Goal: Task Accomplishment & Management: Use online tool/utility

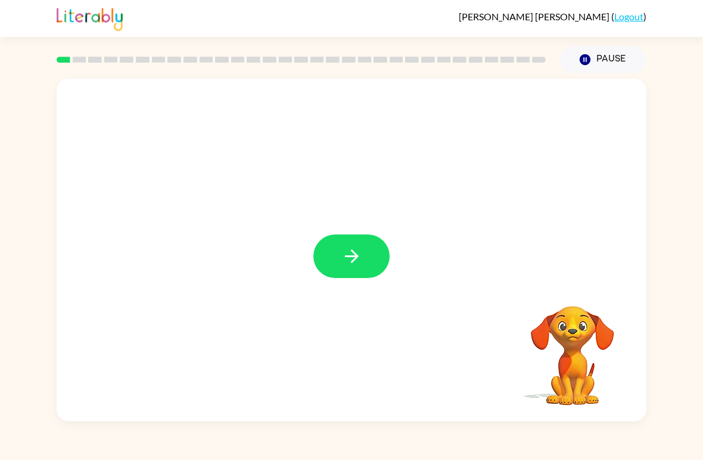
click at [350, 249] on icon "button" at bounding box center [352, 256] width 21 height 21
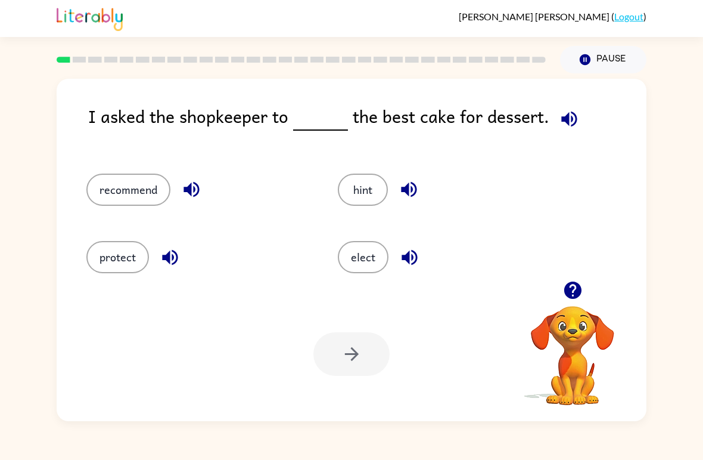
click at [11, 395] on div "I asked the shopkeeper to the best cake for dessert. recommend hint protect ele…" at bounding box center [351, 247] width 703 height 348
click at [123, 185] on button "recommend" at bounding box center [128, 189] width 84 height 32
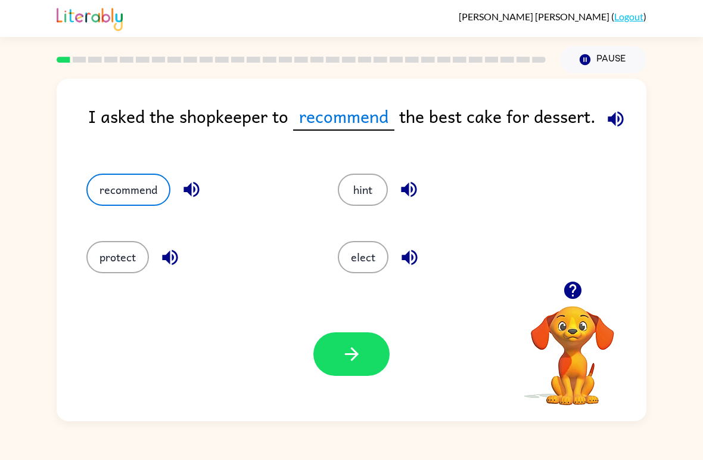
click at [334, 348] on button "button" at bounding box center [352, 354] width 76 height 44
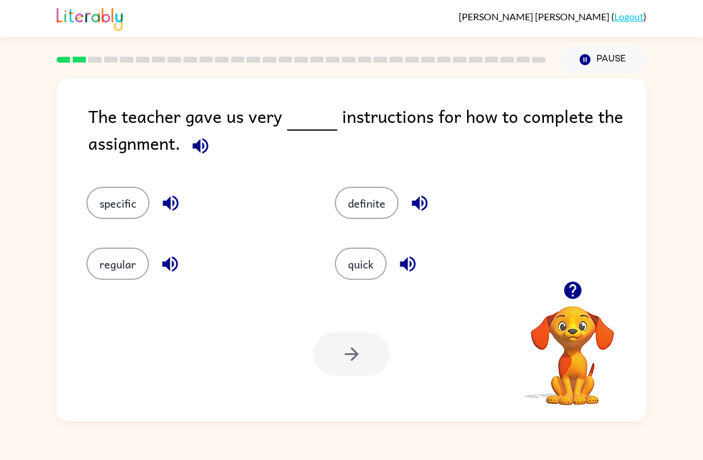
click at [110, 262] on button "regular" at bounding box center [117, 263] width 63 height 32
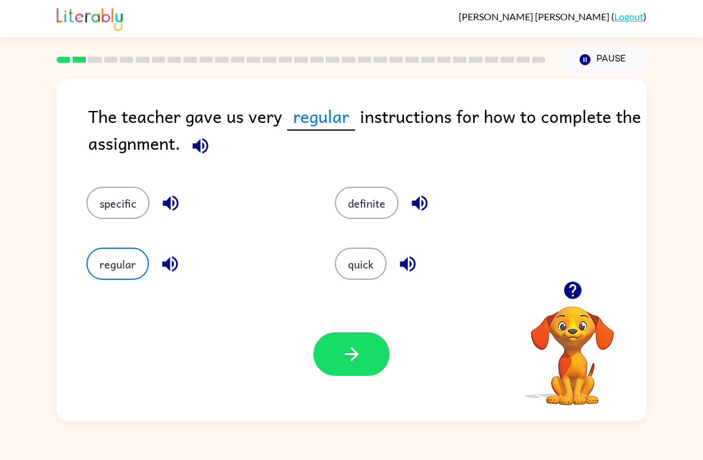
click at [114, 199] on button "specific" at bounding box center [117, 203] width 63 height 32
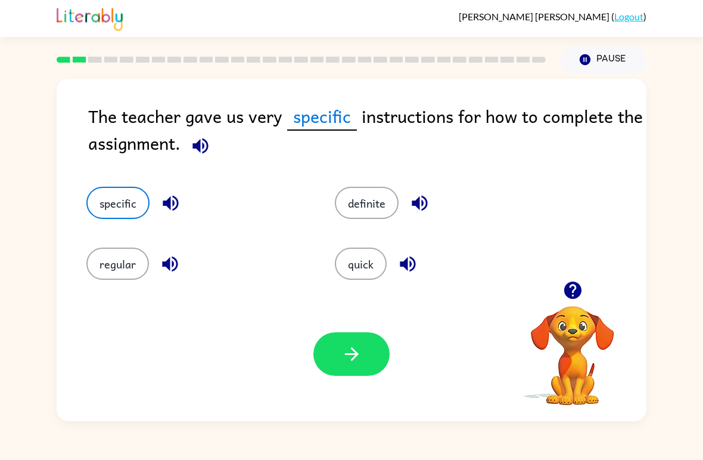
click at [357, 358] on icon "button" at bounding box center [352, 353] width 21 height 21
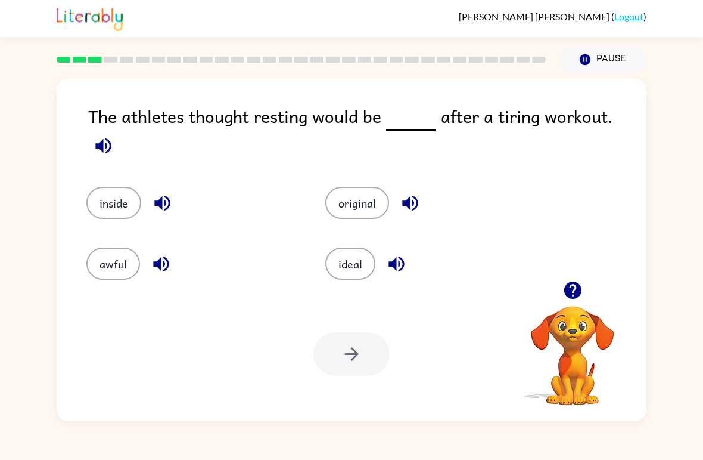
click at [358, 265] on button "ideal" at bounding box center [351, 263] width 50 height 32
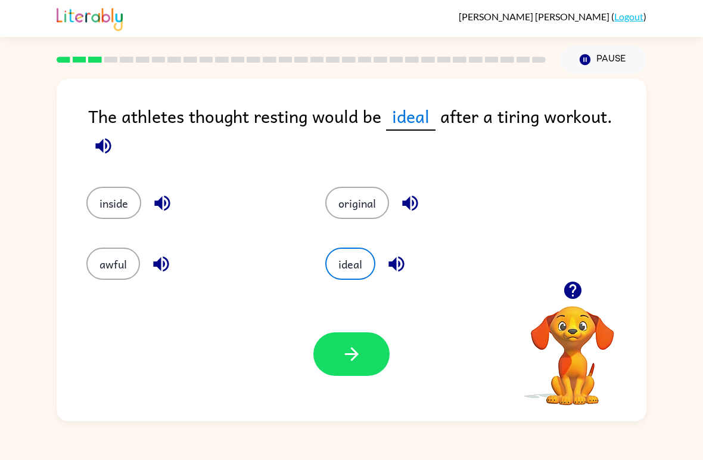
click at [374, 346] on button "button" at bounding box center [352, 354] width 76 height 44
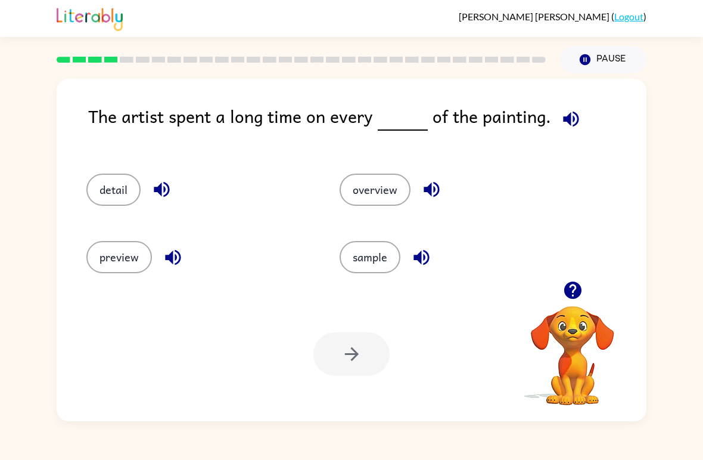
click at [391, 256] on button "sample" at bounding box center [370, 257] width 61 height 32
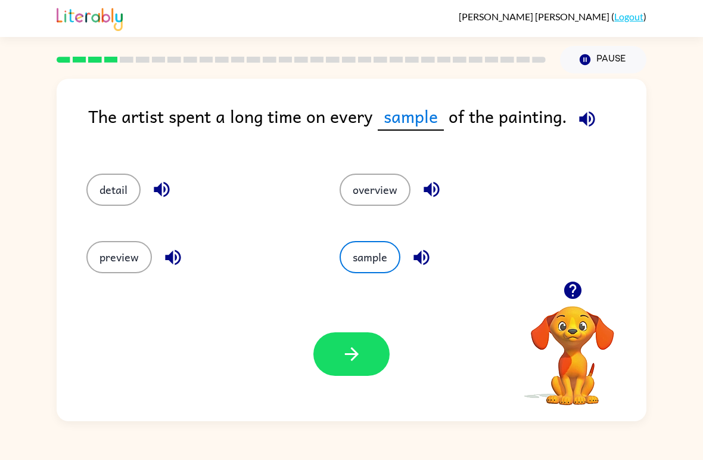
click at [357, 354] on icon "button" at bounding box center [352, 354] width 14 height 14
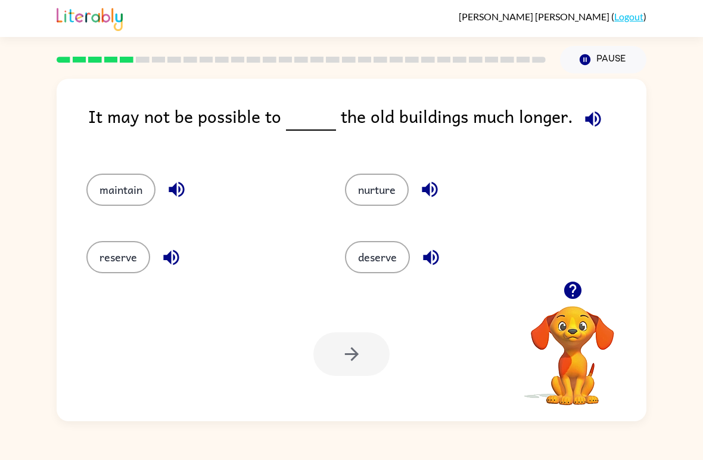
click at [135, 281] on div "reserve" at bounding box center [193, 251] width 259 height 67
click at [167, 258] on icon "button" at bounding box center [171, 257] width 16 height 16
click at [148, 241] on div "reserve" at bounding box center [201, 257] width 231 height 32
click at [617, 127] on div "It may not be possible to the old buildings much longer." at bounding box center [367, 126] width 559 height 47
click at [616, 127] on div "It may not be possible to the old buildings much longer." at bounding box center [367, 126] width 559 height 47
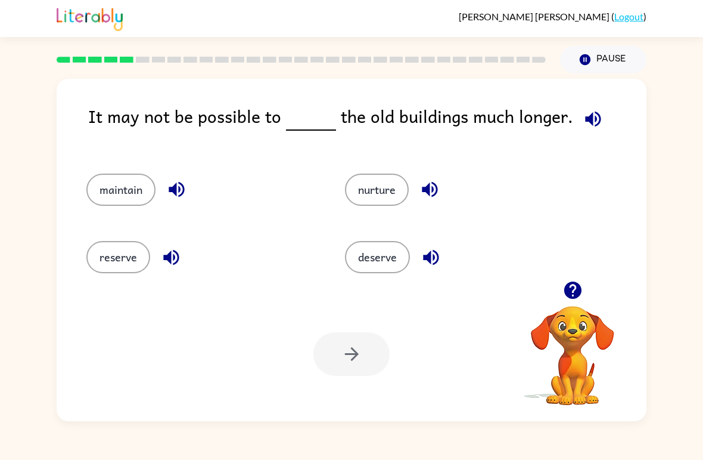
click at [587, 127] on icon "button" at bounding box center [593, 119] width 21 height 21
click at [184, 190] on icon "button" at bounding box center [177, 190] width 16 height 16
click at [182, 264] on button "button" at bounding box center [171, 257] width 30 height 30
click at [185, 258] on button "button" at bounding box center [171, 257] width 30 height 30
click at [184, 257] on button "button" at bounding box center [171, 257] width 30 height 30
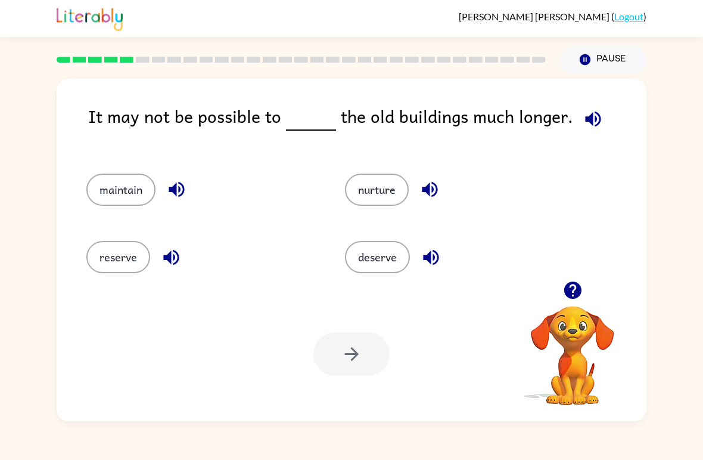
click at [165, 253] on icon "button" at bounding box center [171, 257] width 21 height 21
click at [183, 256] on button "button" at bounding box center [171, 257] width 30 height 30
click at [179, 244] on button "button" at bounding box center [171, 257] width 30 height 30
click at [425, 189] on icon "button" at bounding box center [430, 190] width 16 height 16
click at [438, 259] on icon "button" at bounding box center [431, 257] width 16 height 16
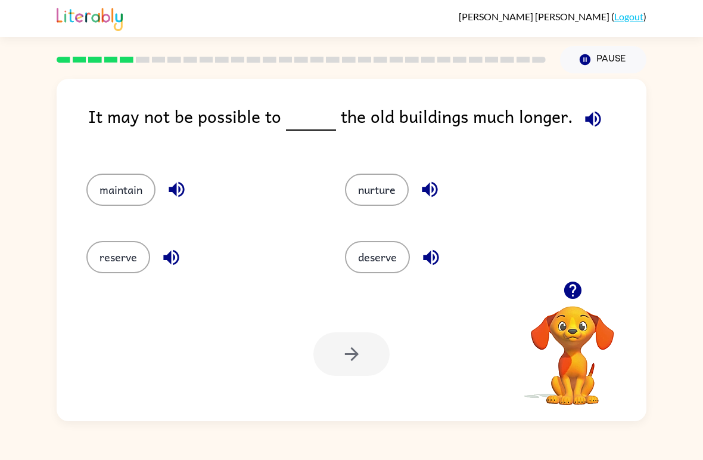
click at [390, 247] on button "deserve" at bounding box center [377, 257] width 65 height 32
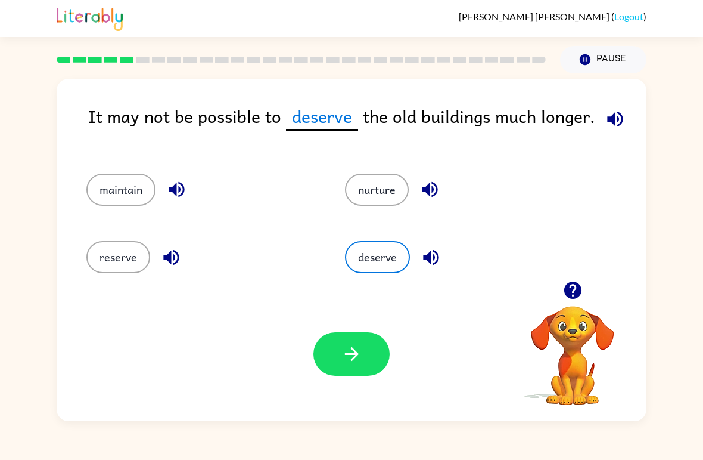
click at [348, 371] on button "button" at bounding box center [352, 354] width 76 height 44
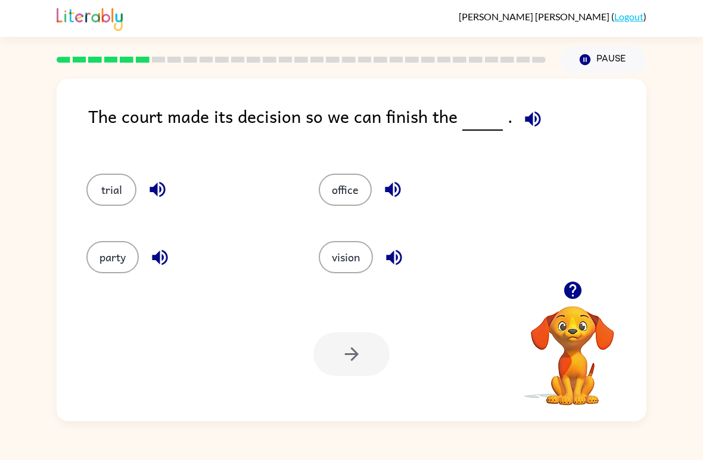
click at [123, 249] on button "party" at bounding box center [112, 257] width 52 height 32
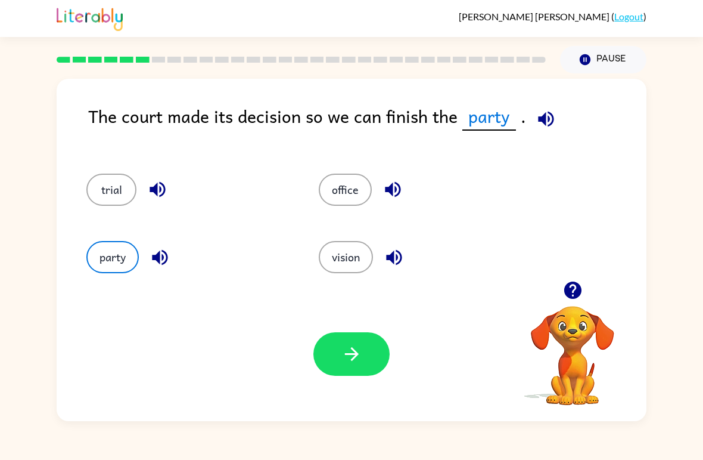
click at [337, 376] on button "button" at bounding box center [352, 354] width 76 height 44
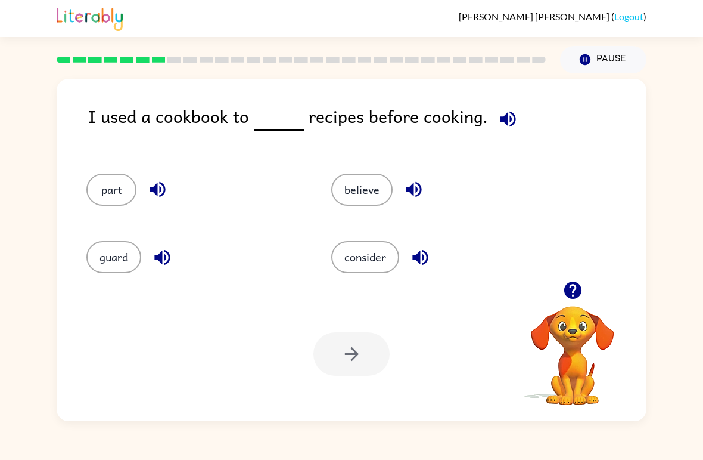
click at [389, 249] on button "consider" at bounding box center [365, 257] width 68 height 32
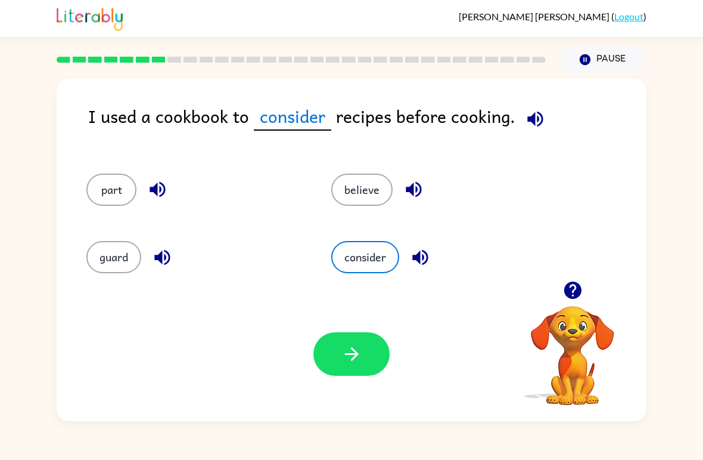
click at [355, 351] on icon "button" at bounding box center [352, 354] width 14 height 14
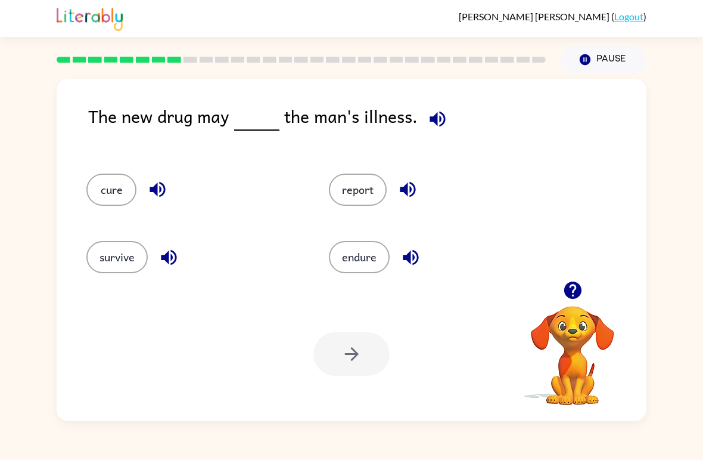
click at [383, 181] on button "report" at bounding box center [358, 189] width 58 height 32
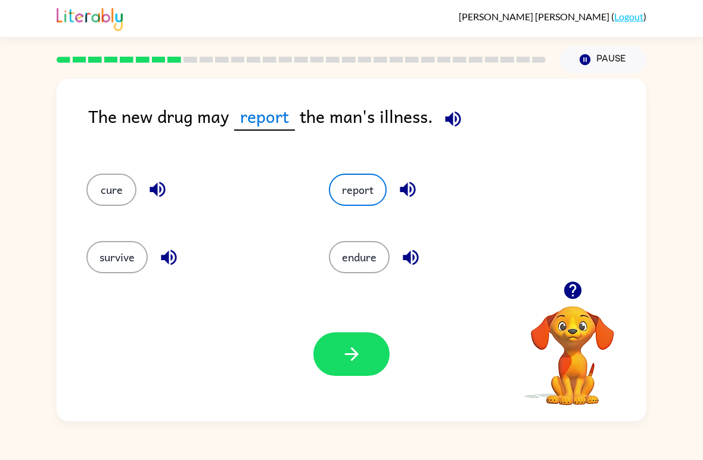
click at [346, 351] on icon "button" at bounding box center [352, 353] width 21 height 21
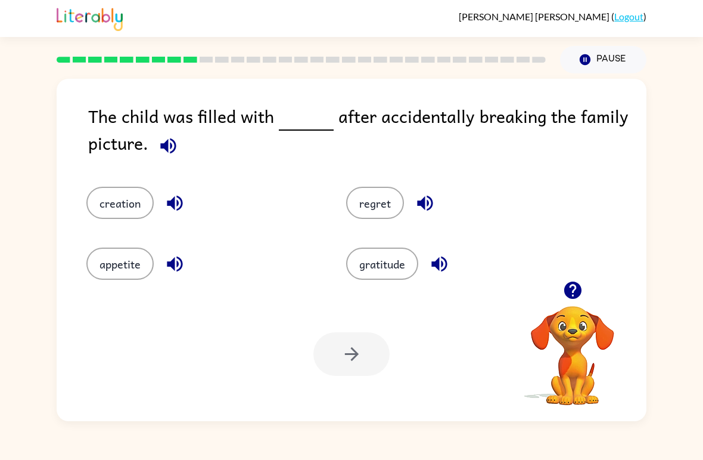
click at [396, 211] on button "regret" at bounding box center [375, 203] width 58 height 32
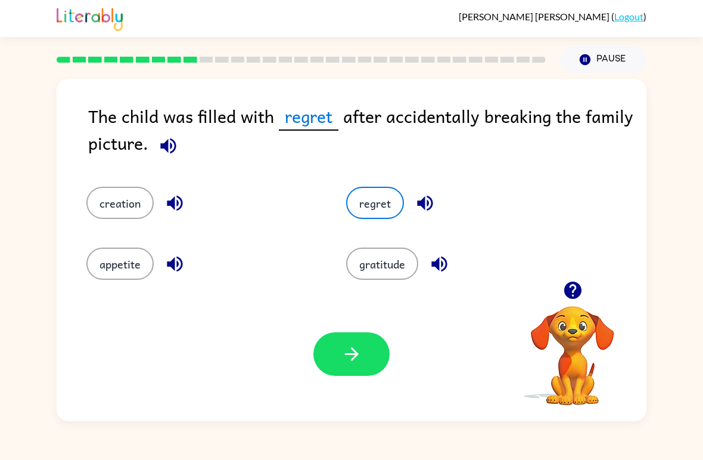
click at [345, 346] on icon "button" at bounding box center [352, 353] width 21 height 21
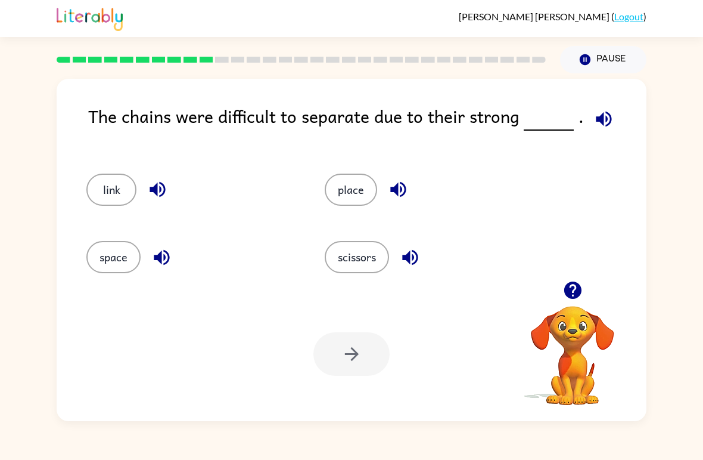
click at [113, 257] on button "space" at bounding box center [113, 257] width 54 height 32
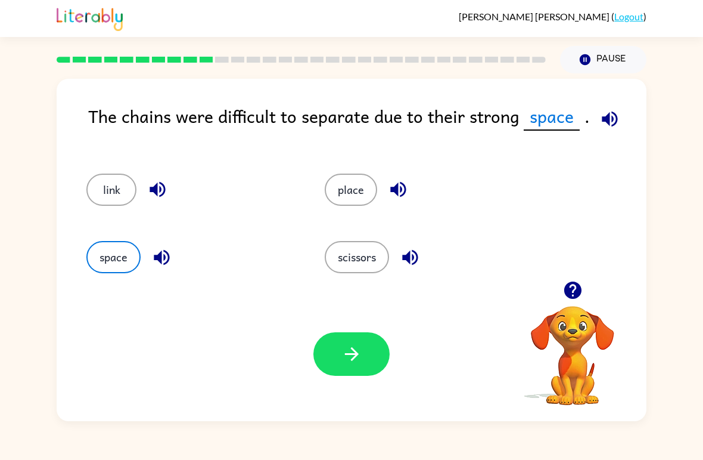
click at [351, 349] on icon "button" at bounding box center [352, 353] width 21 height 21
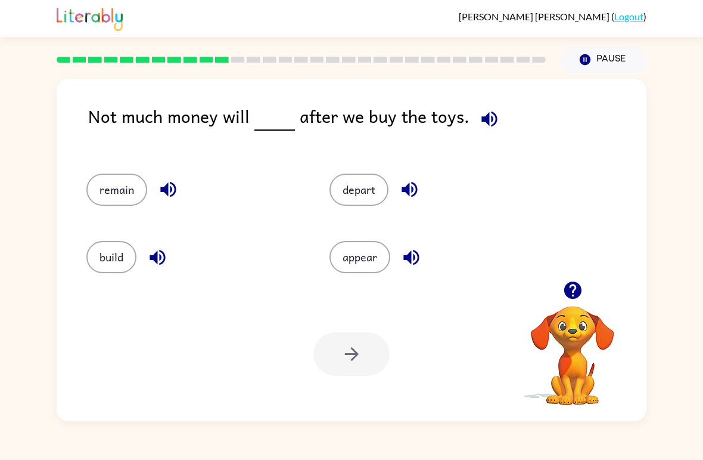
click at [134, 264] on button "build" at bounding box center [111, 257] width 50 height 32
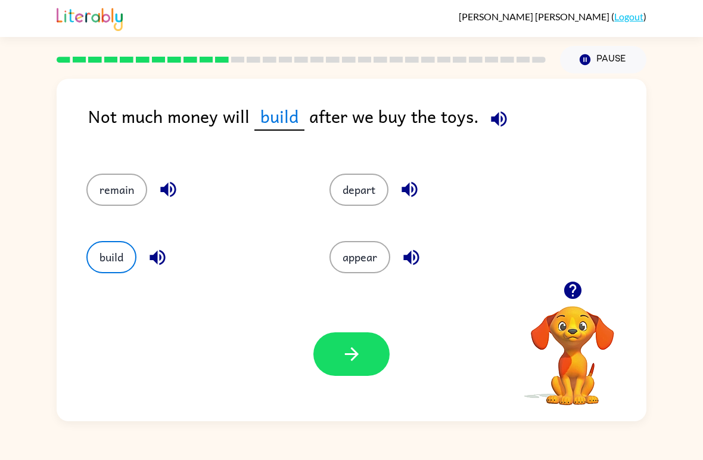
click at [171, 231] on div "build" at bounding box center [185, 251] width 243 height 67
click at [133, 204] on button "remain" at bounding box center [116, 189] width 61 height 32
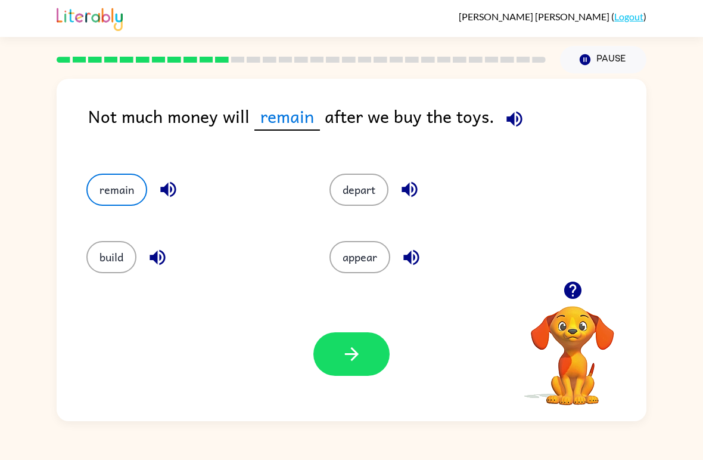
click at [337, 361] on button "button" at bounding box center [352, 354] width 76 height 44
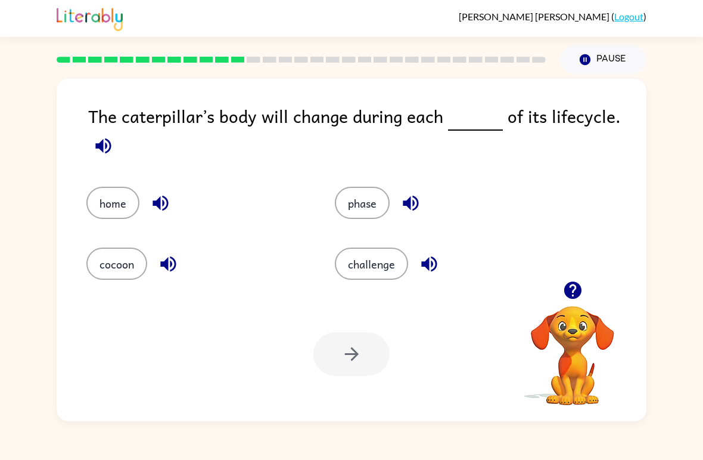
click at [417, 261] on button "button" at bounding box center [429, 264] width 30 height 30
click at [382, 268] on button "challenge" at bounding box center [371, 263] width 73 height 32
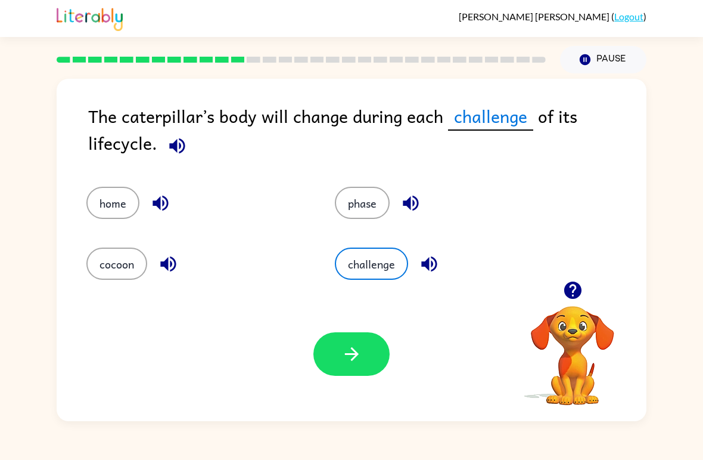
click at [344, 375] on button "button" at bounding box center [352, 354] width 76 height 44
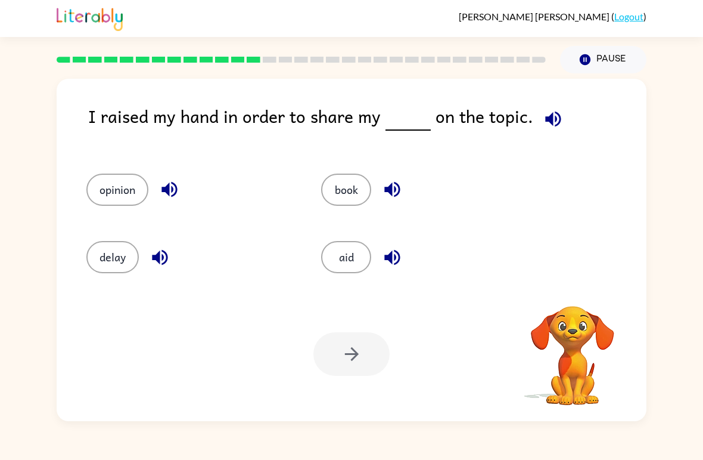
click at [339, 351] on div at bounding box center [352, 354] width 76 height 44
click at [106, 181] on button "opinion" at bounding box center [117, 189] width 62 height 32
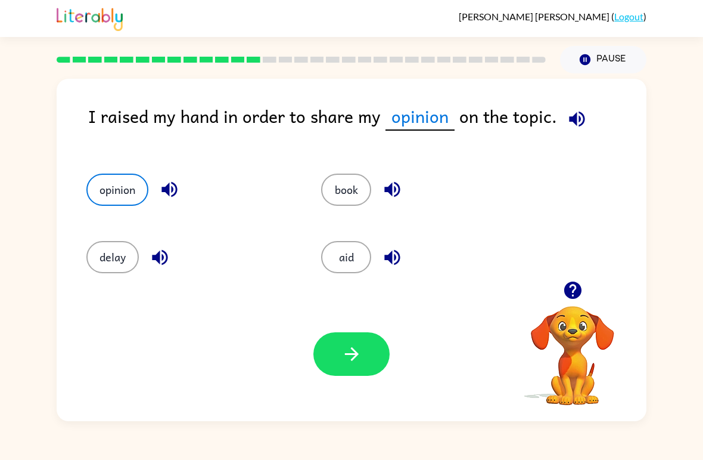
click at [338, 334] on button "button" at bounding box center [352, 354] width 76 height 44
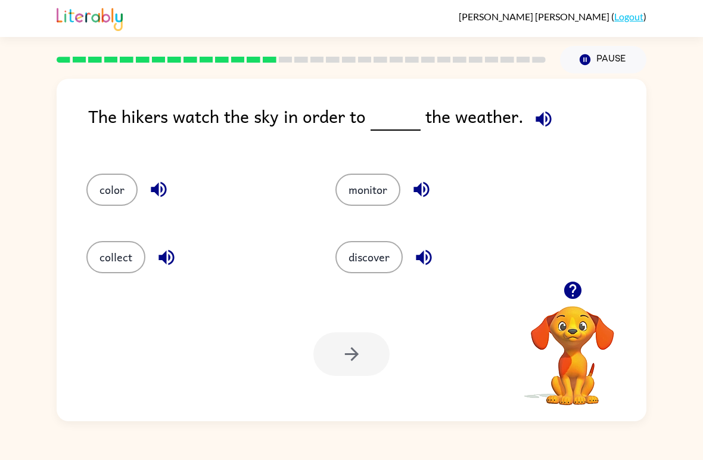
click at [99, 247] on button "collect" at bounding box center [115, 257] width 59 height 32
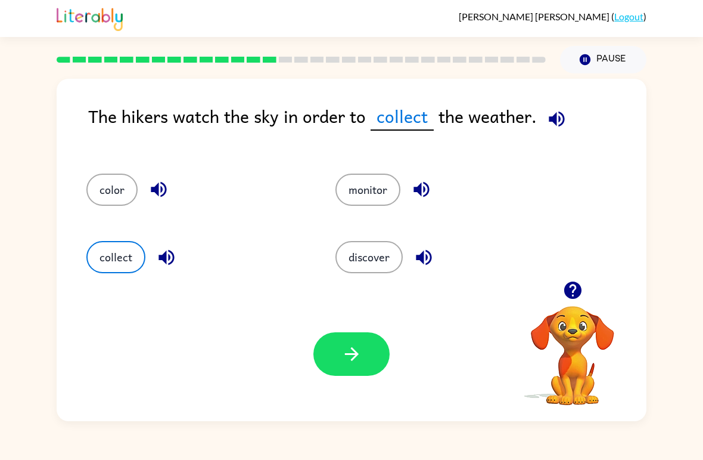
click at [348, 375] on button "button" at bounding box center [352, 354] width 76 height 44
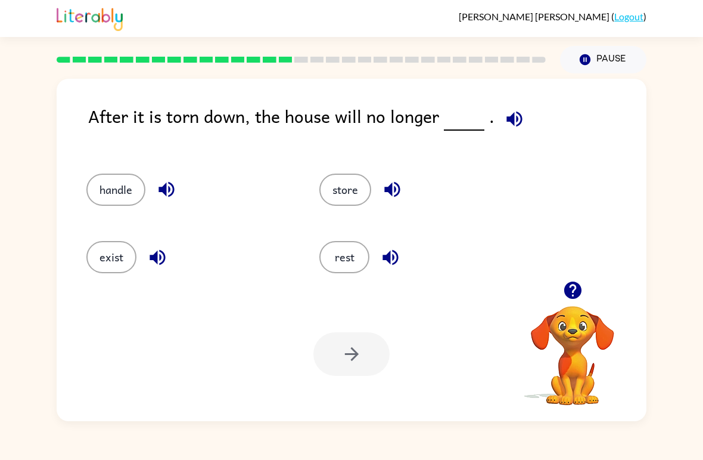
click at [350, 255] on button "rest" at bounding box center [345, 257] width 50 height 32
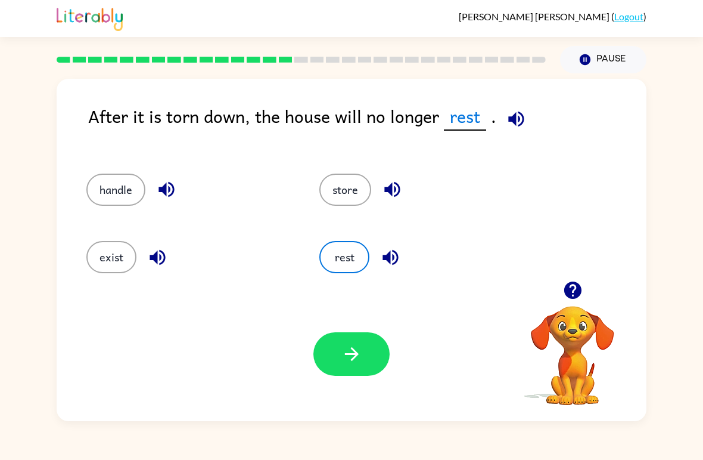
click at [372, 362] on button "button" at bounding box center [352, 354] width 76 height 44
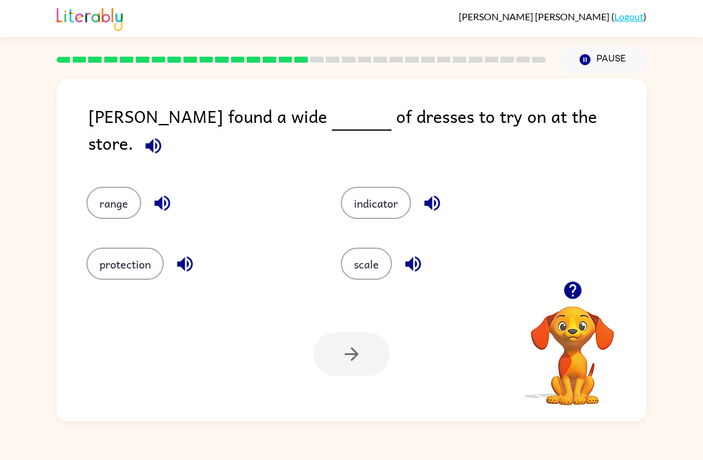
click at [137, 268] on button "protection" at bounding box center [125, 263] width 78 height 32
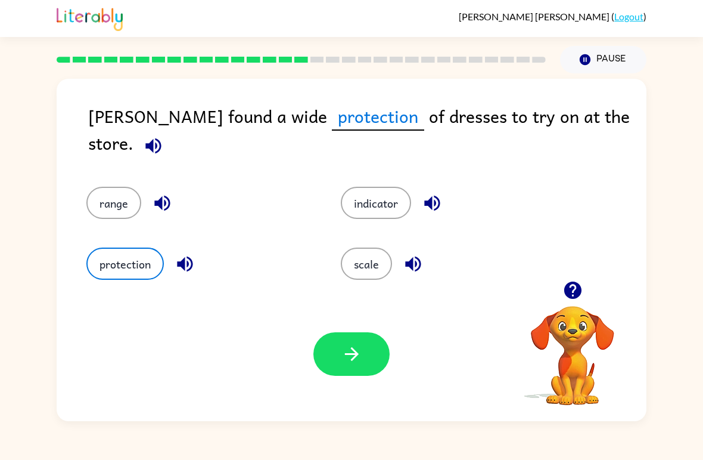
click at [377, 257] on button "scale" at bounding box center [366, 263] width 51 height 32
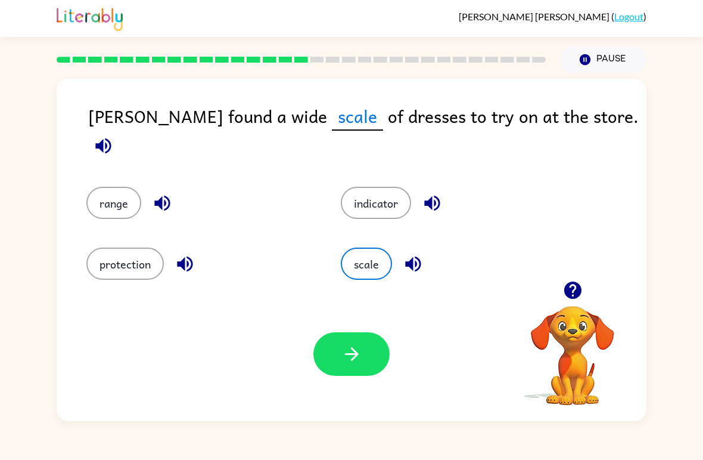
click at [100, 197] on button "range" at bounding box center [113, 203] width 55 height 32
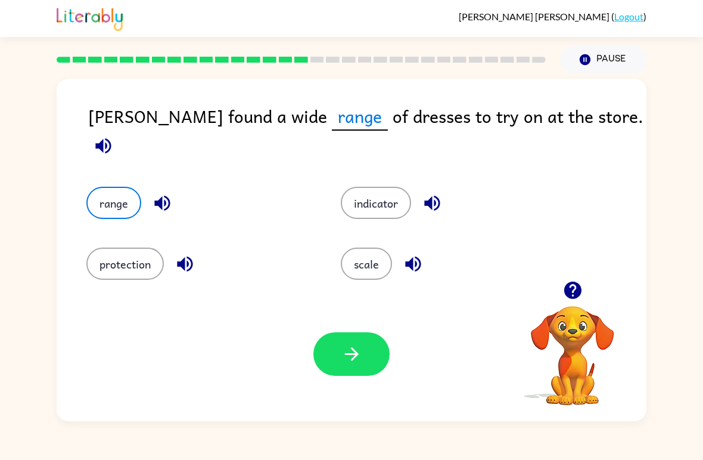
click at [346, 366] on button "button" at bounding box center [352, 354] width 76 height 44
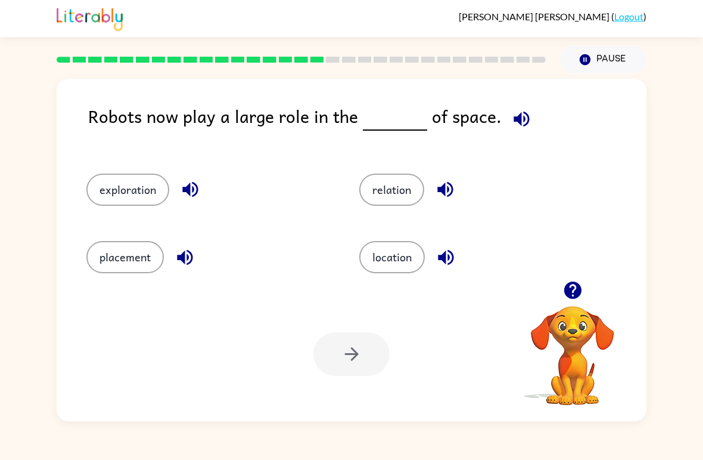
click at [406, 244] on button "location" at bounding box center [392, 257] width 66 height 32
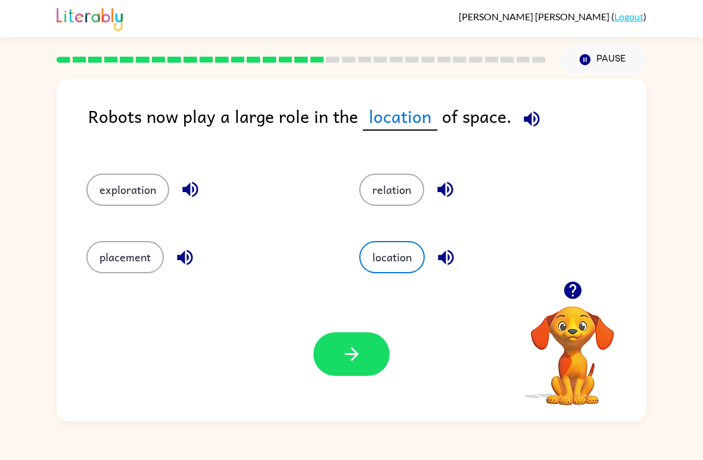
click at [366, 357] on button "button" at bounding box center [352, 354] width 76 height 44
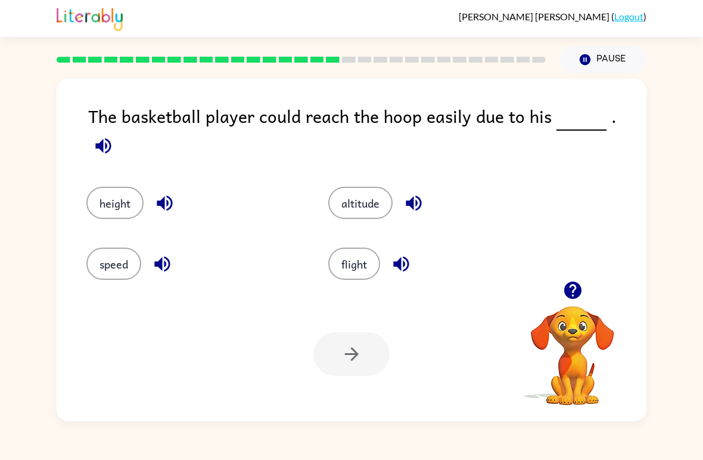
click at [377, 197] on button "altitude" at bounding box center [360, 203] width 64 height 32
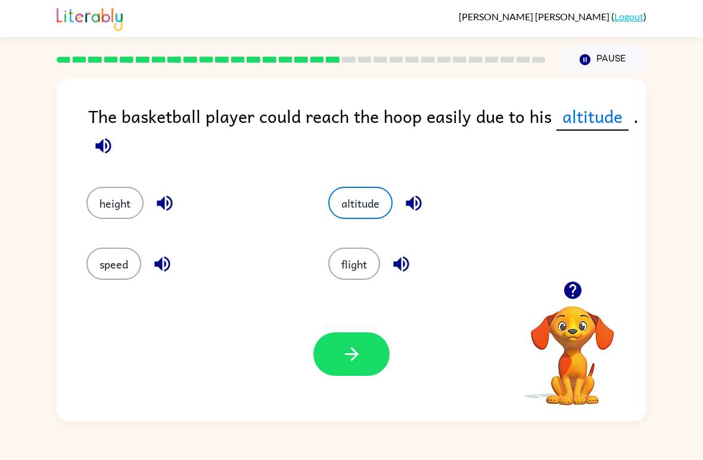
click at [361, 279] on button "flight" at bounding box center [354, 263] width 52 height 32
click at [388, 364] on button "button" at bounding box center [352, 354] width 76 height 44
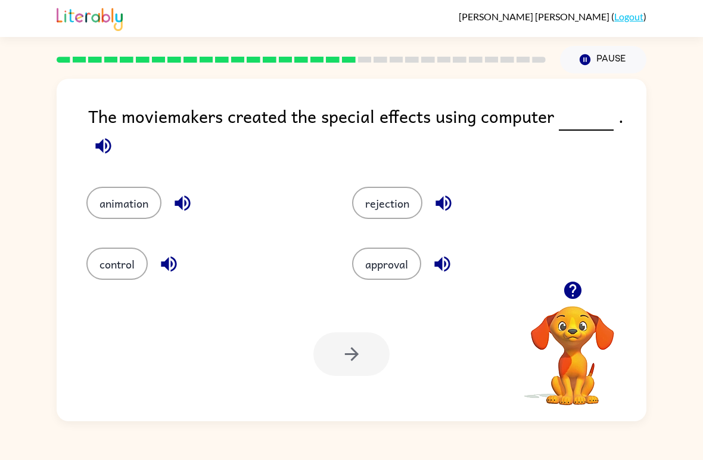
click at [120, 199] on button "animation" at bounding box center [123, 203] width 75 height 32
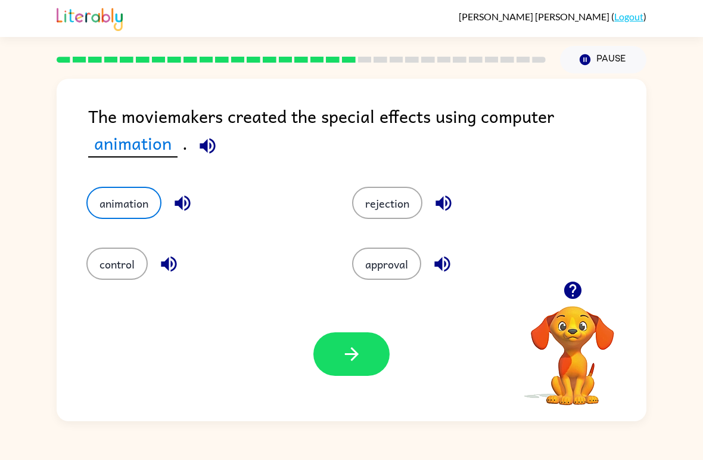
click at [354, 352] on icon "button" at bounding box center [352, 353] width 21 height 21
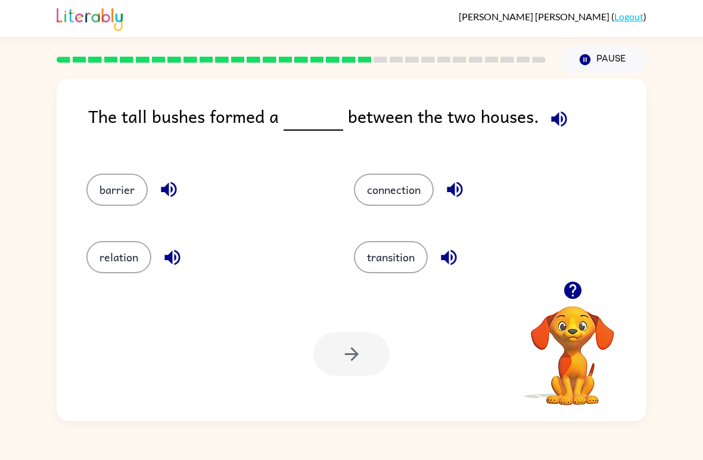
click at [395, 185] on button "connection" at bounding box center [394, 189] width 80 height 32
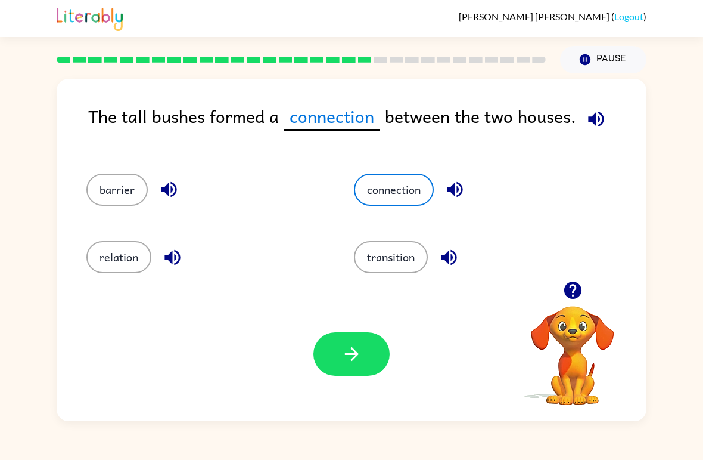
click at [342, 355] on icon "button" at bounding box center [352, 353] width 21 height 21
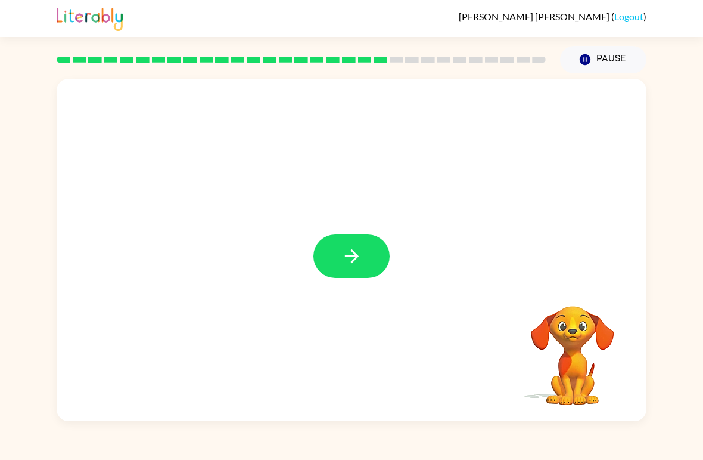
click at [371, 257] on button "button" at bounding box center [352, 256] width 76 height 44
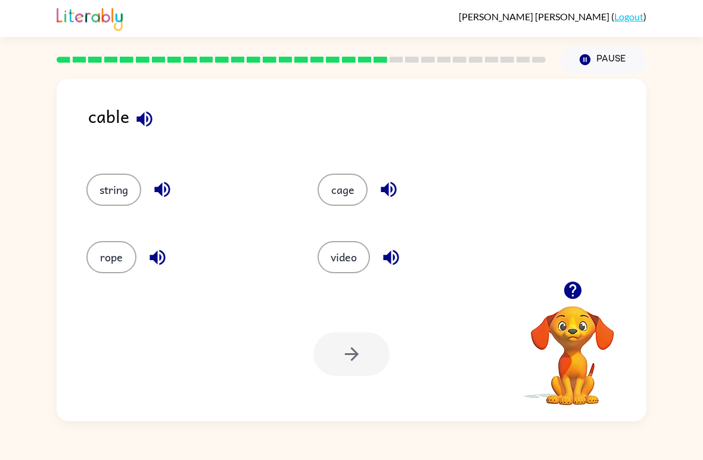
click at [337, 252] on button "video" at bounding box center [344, 257] width 52 height 32
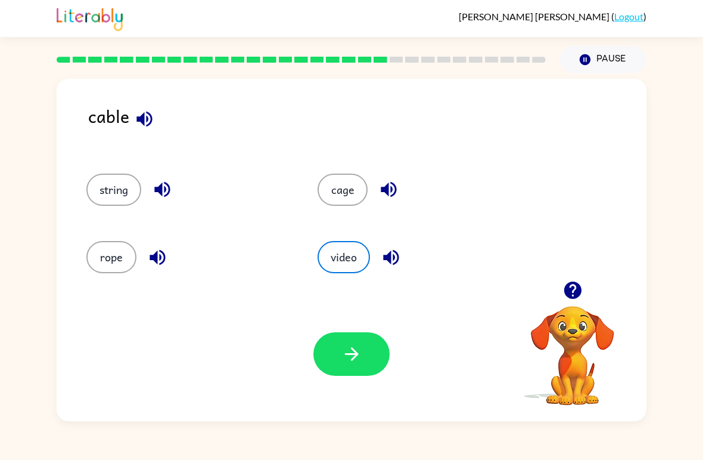
click at [113, 261] on button "rope" at bounding box center [111, 257] width 50 height 32
click at [352, 197] on button "cage" at bounding box center [343, 189] width 50 height 32
click at [372, 368] on button "button" at bounding box center [352, 354] width 76 height 44
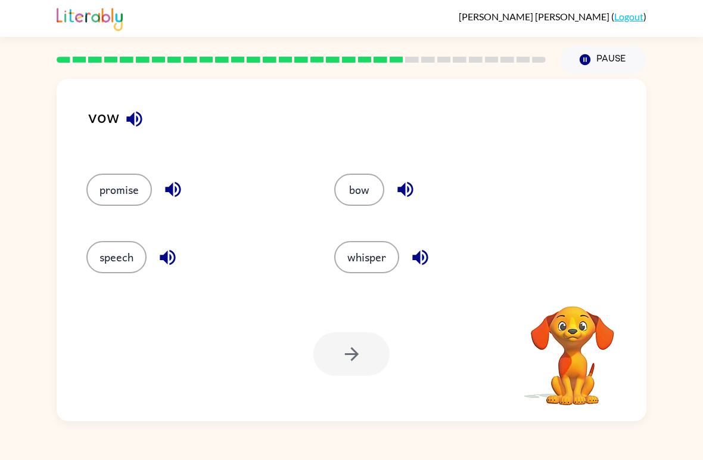
click at [359, 176] on button "bow" at bounding box center [359, 189] width 50 height 32
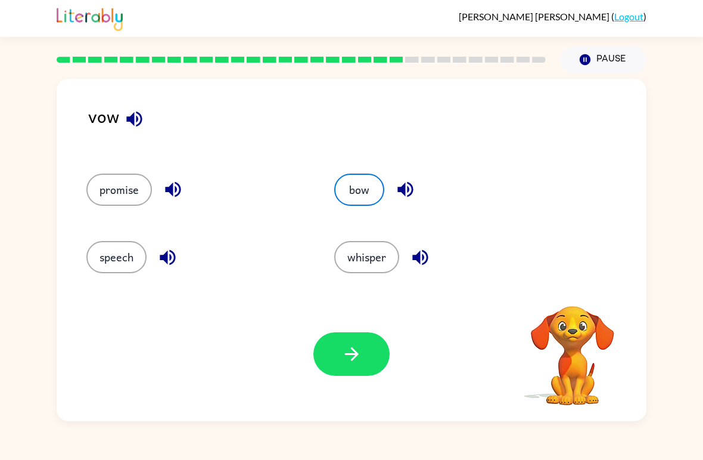
click at [368, 341] on button "button" at bounding box center [352, 354] width 76 height 44
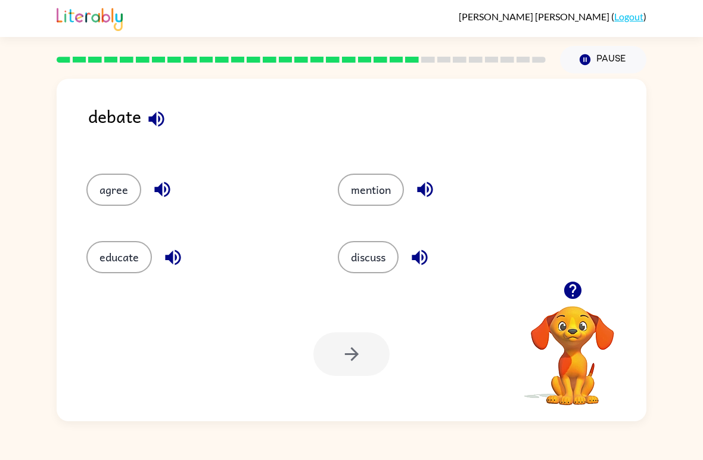
click at [377, 247] on button "discuss" at bounding box center [368, 257] width 61 height 32
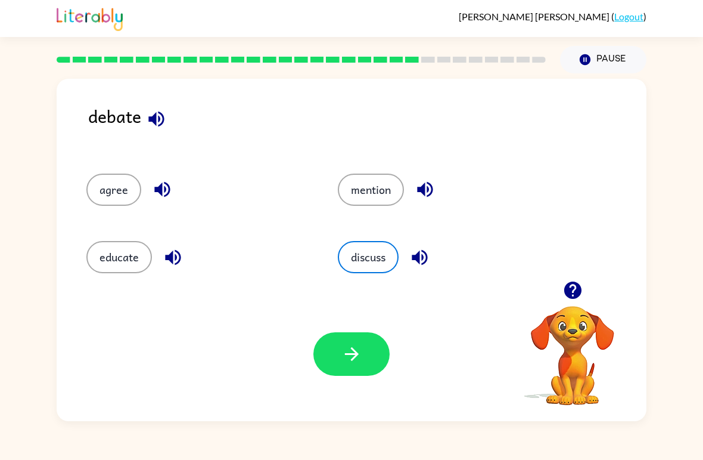
click at [342, 346] on icon "button" at bounding box center [352, 353] width 21 height 21
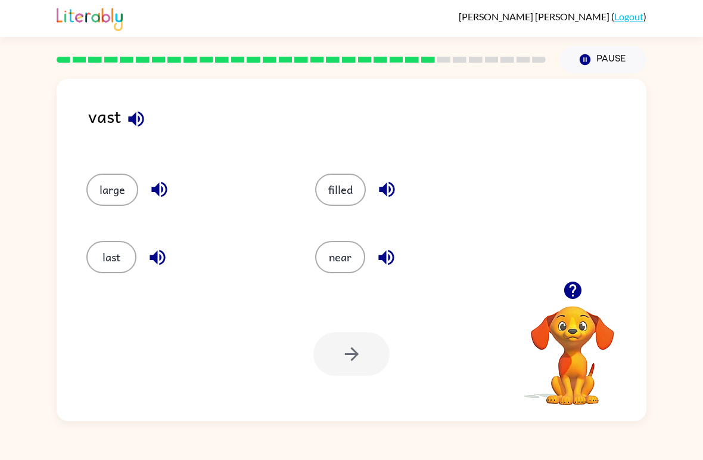
click at [338, 264] on button "near" at bounding box center [340, 257] width 50 height 32
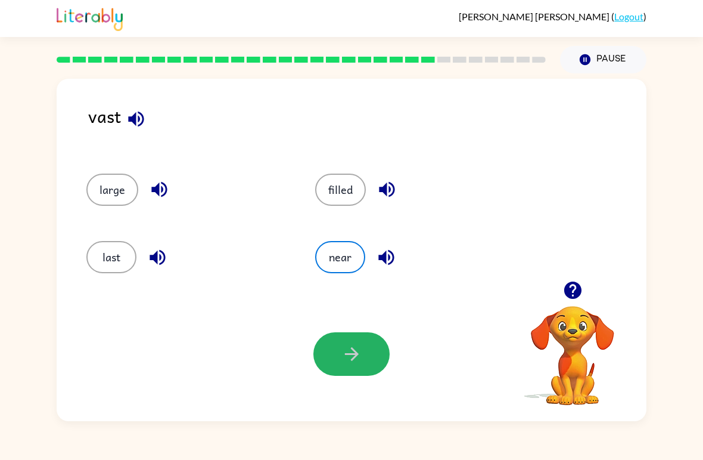
click at [343, 369] on button "button" at bounding box center [352, 354] width 76 height 44
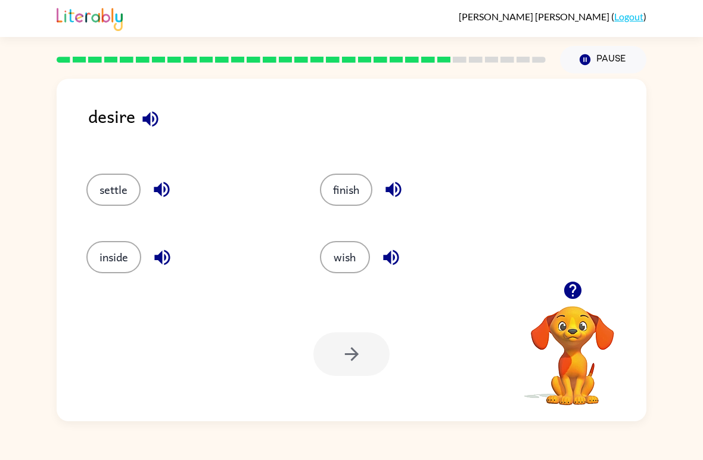
click at [107, 266] on button "inside" at bounding box center [113, 257] width 55 height 32
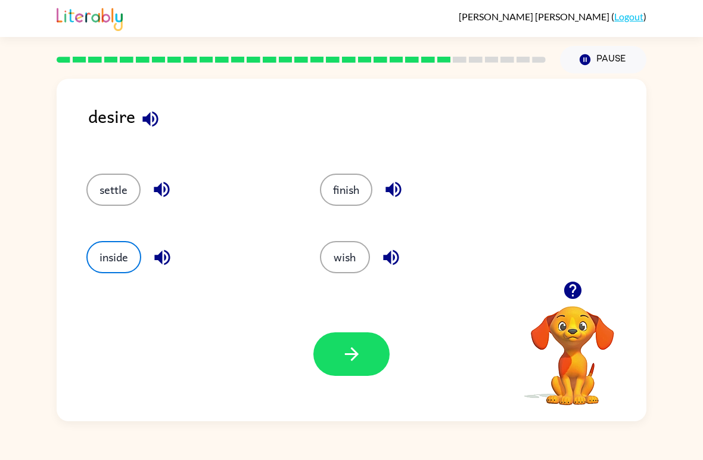
click at [382, 362] on button "button" at bounding box center [352, 354] width 76 height 44
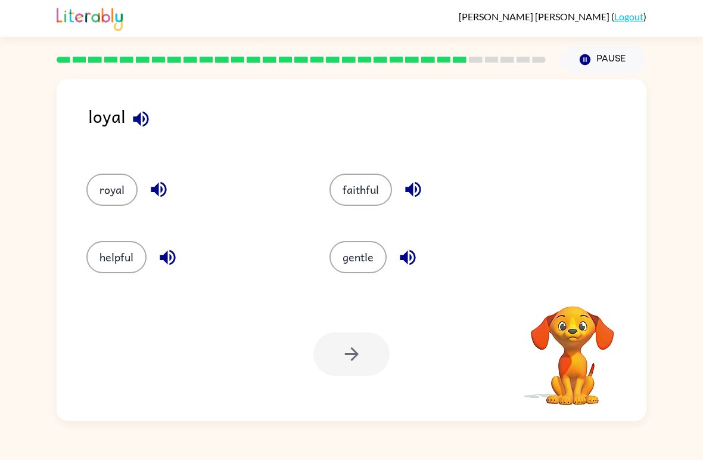
click at [118, 176] on button "royal" at bounding box center [111, 189] width 51 height 32
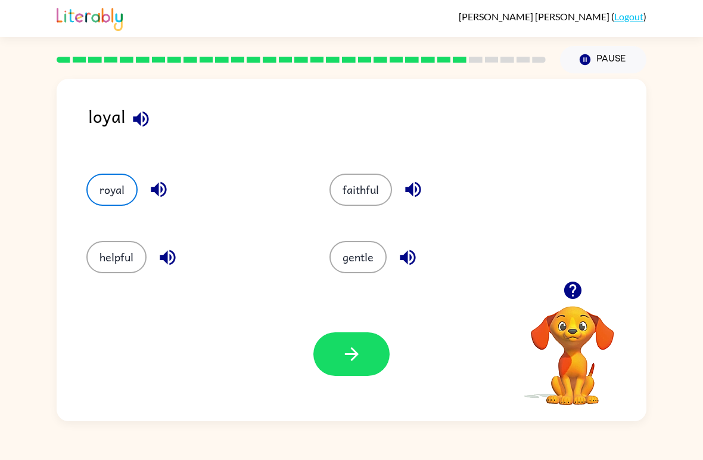
click at [356, 362] on icon "button" at bounding box center [352, 353] width 21 height 21
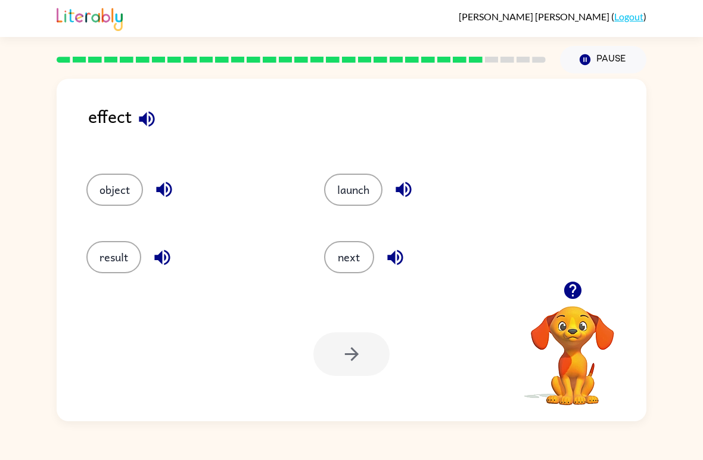
click at [98, 279] on div "result" at bounding box center [183, 251] width 238 height 67
click at [351, 264] on button "next" at bounding box center [349, 257] width 50 height 32
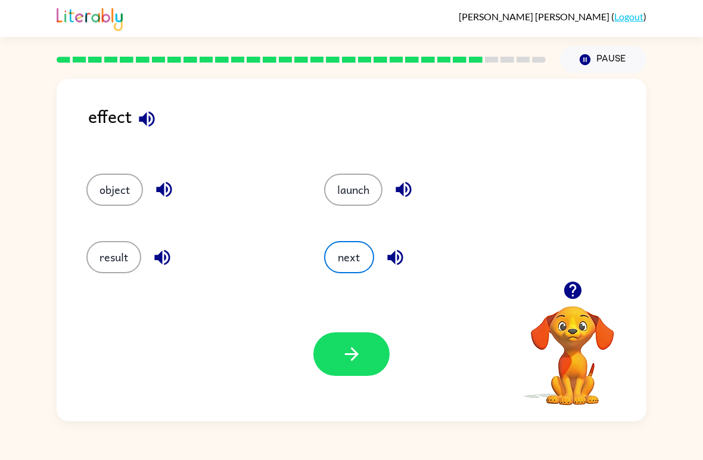
click at [342, 368] on button "button" at bounding box center [352, 354] width 76 height 44
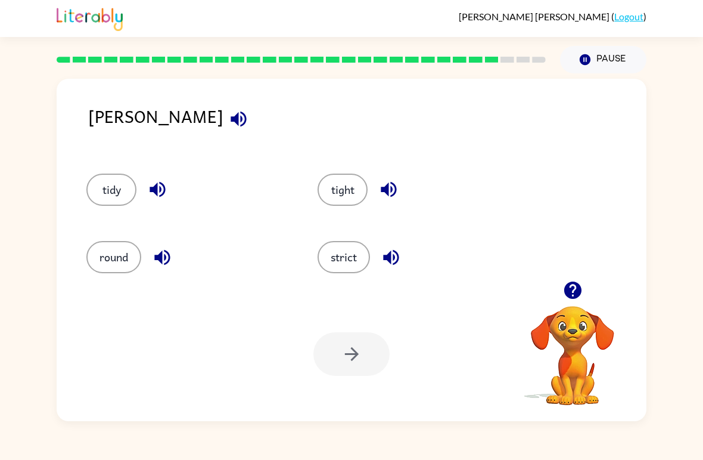
click at [105, 265] on button "round" at bounding box center [113, 257] width 55 height 32
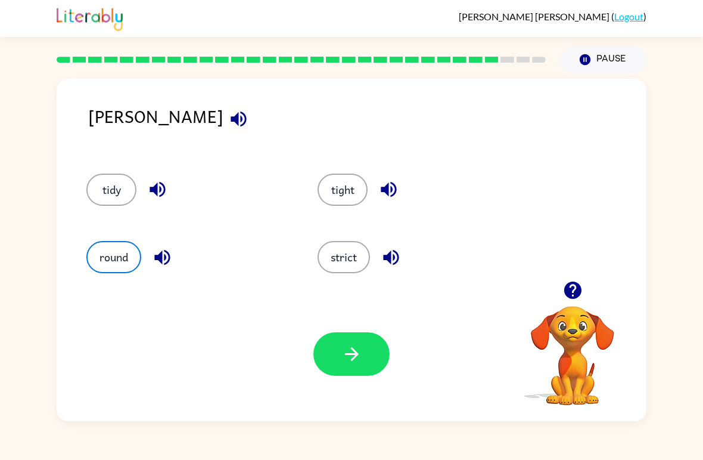
click at [355, 375] on button "button" at bounding box center [352, 354] width 76 height 44
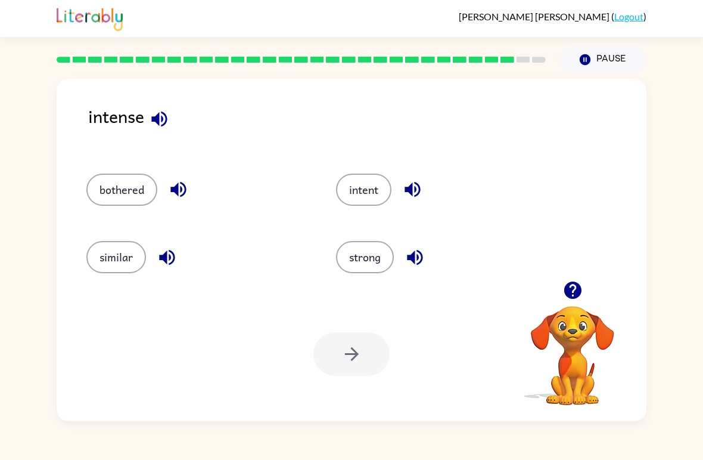
click at [110, 242] on button "similar" at bounding box center [116, 257] width 60 height 32
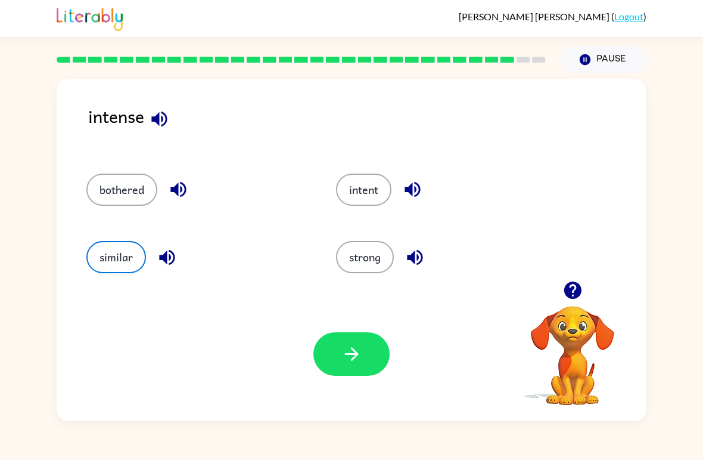
click at [138, 262] on button "similar" at bounding box center [116, 257] width 60 height 32
click at [379, 189] on button "intent" at bounding box center [363, 189] width 55 height 32
click at [385, 250] on button "strong" at bounding box center [365, 257] width 58 height 32
click at [370, 351] on button "button" at bounding box center [352, 354] width 76 height 44
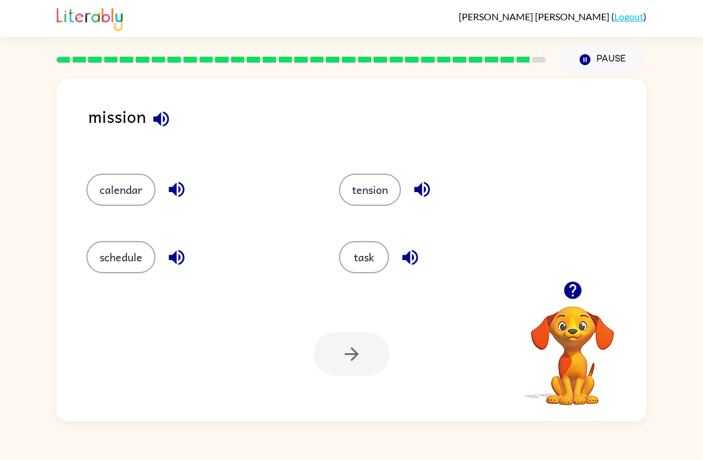
click at [385, 248] on button "task" at bounding box center [364, 257] width 50 height 32
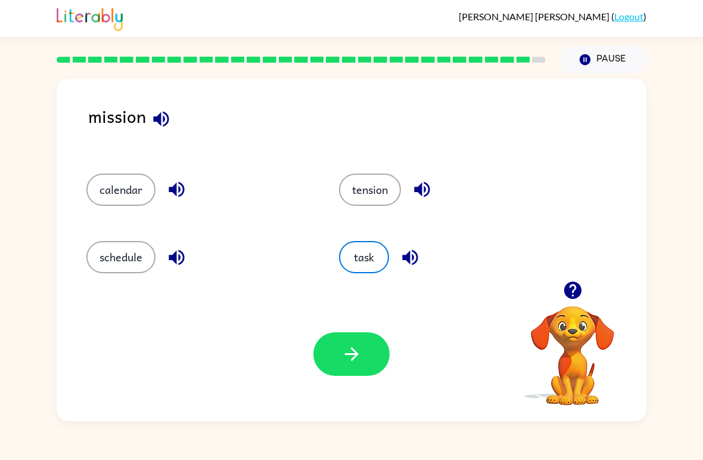
click at [133, 254] on button "schedule" at bounding box center [120, 257] width 69 height 32
click at [365, 352] on button "button" at bounding box center [352, 354] width 76 height 44
